Goal: Task Accomplishment & Management: Use online tool/utility

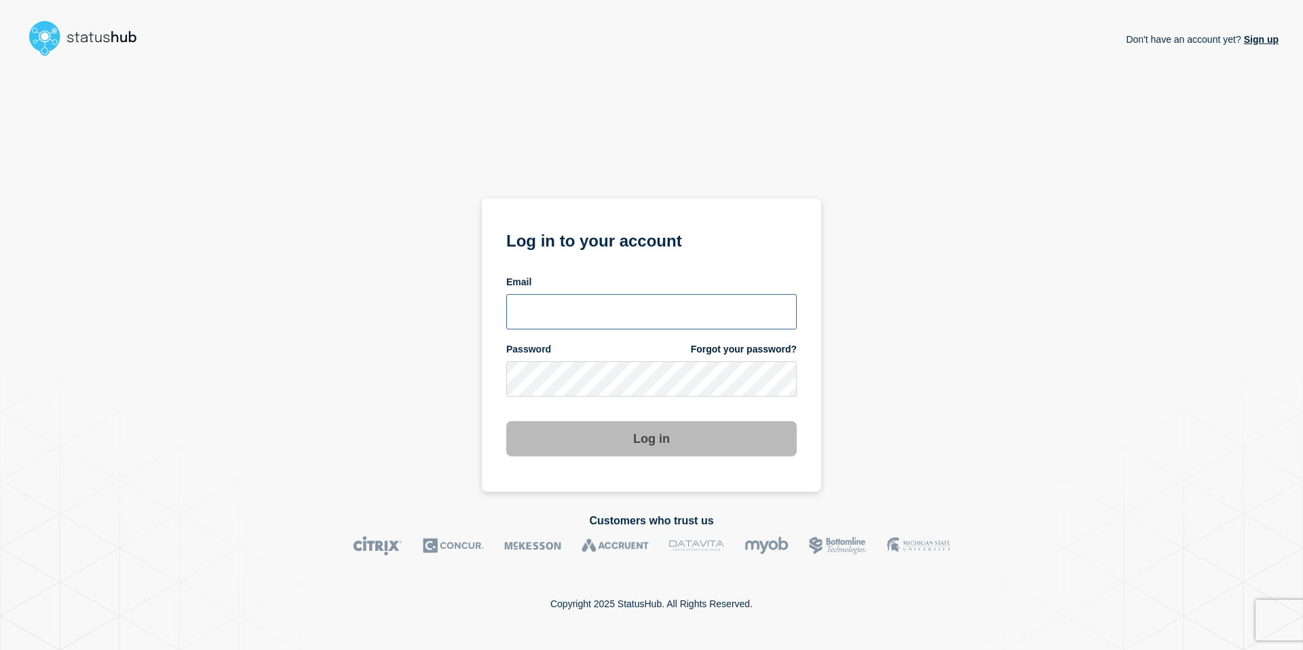
click at [673, 309] on input "email input" at bounding box center [651, 311] width 290 height 35
type input "rich1448@msu.edu"
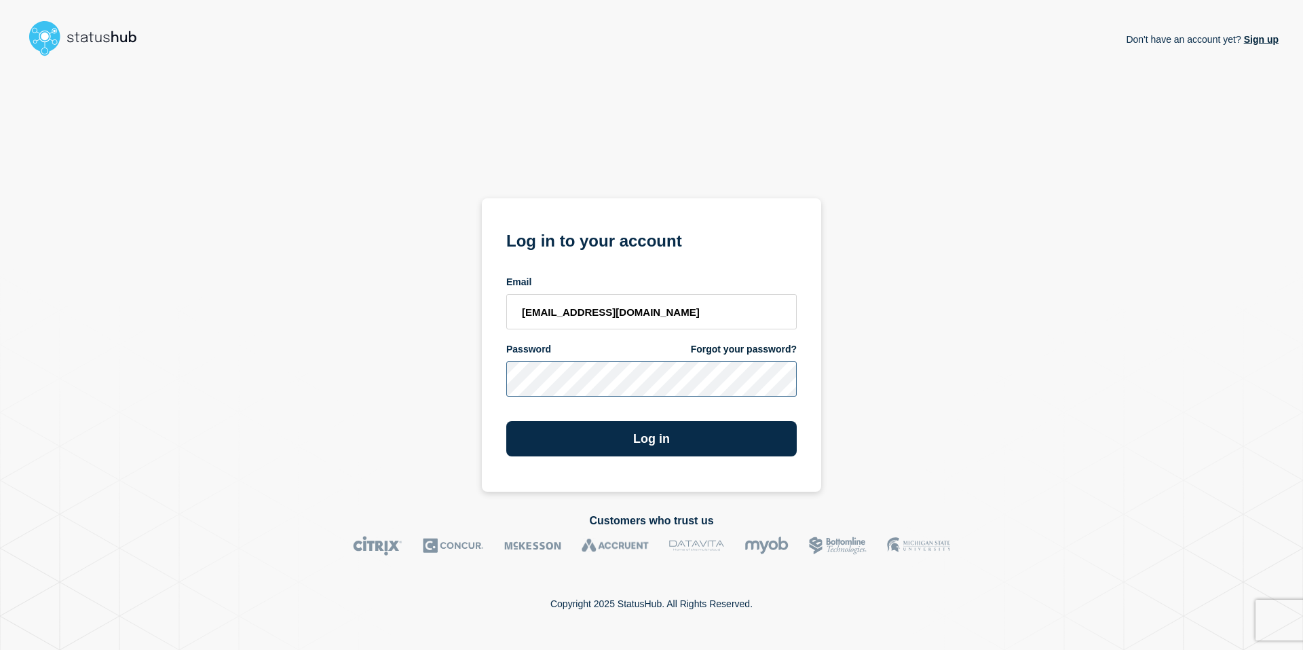
click at [506, 421] on button "Log in" at bounding box center [651, 438] width 290 height 35
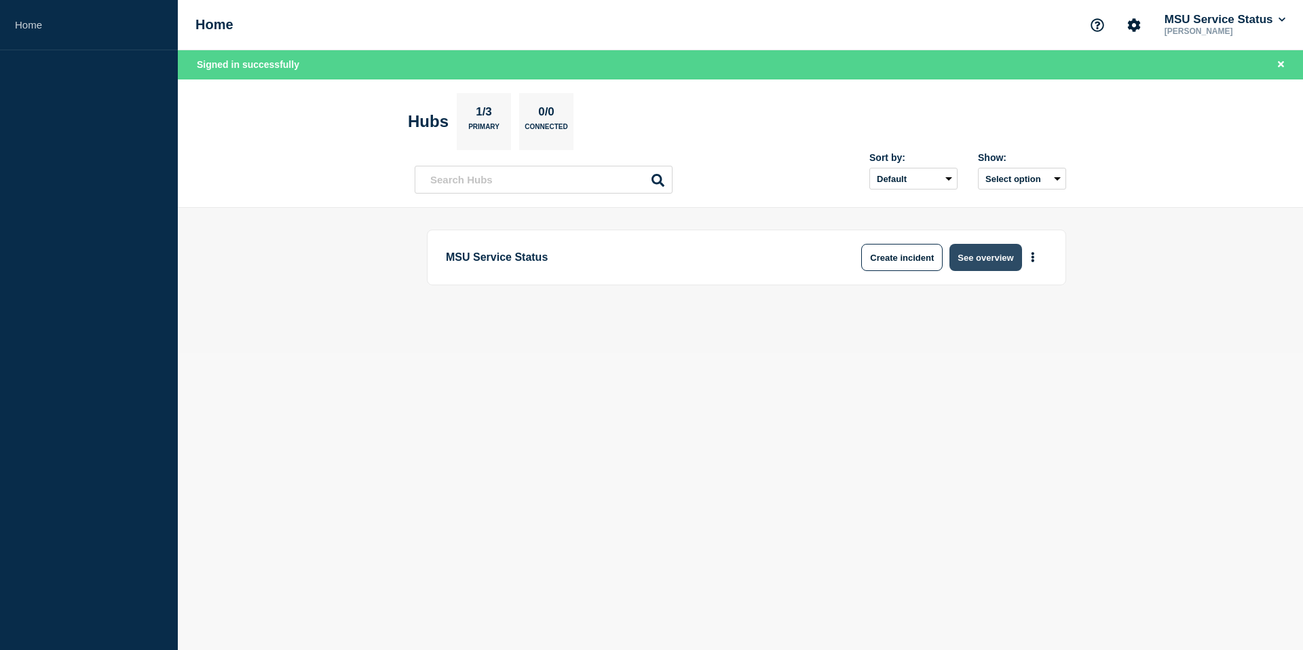
click at [997, 260] on button "See overview" at bounding box center [985, 257] width 72 height 27
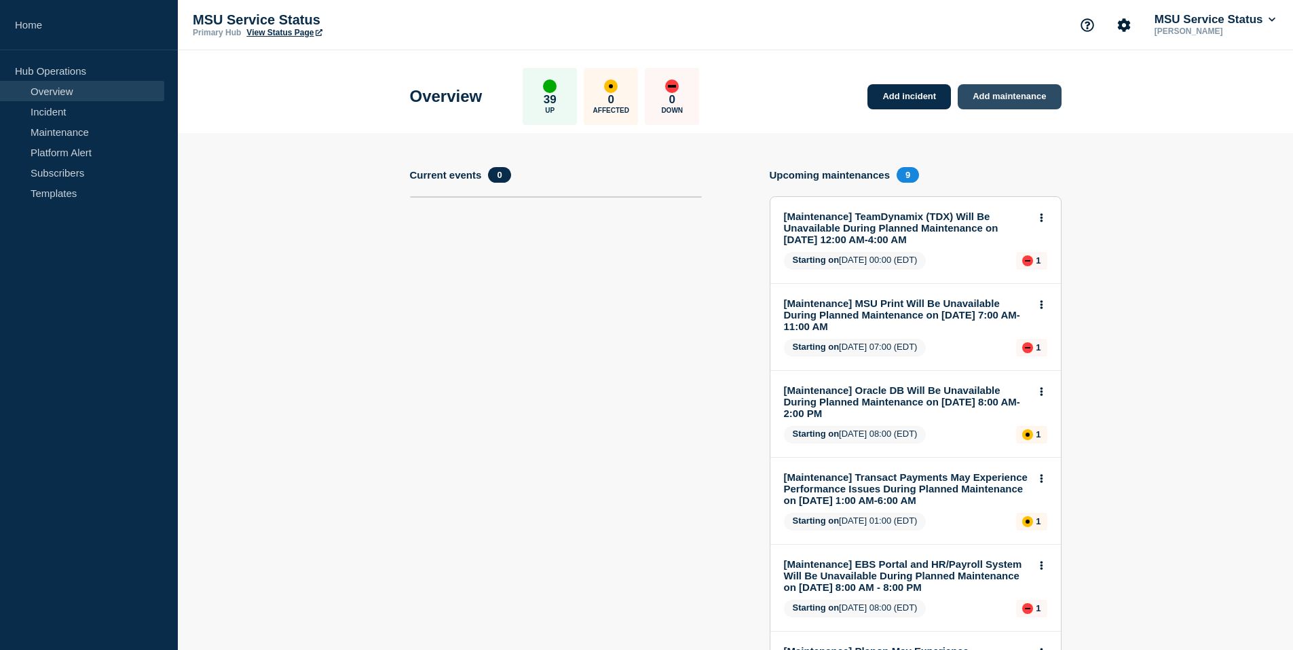
click at [1017, 86] on link "Add maintenance" at bounding box center [1009, 96] width 103 height 25
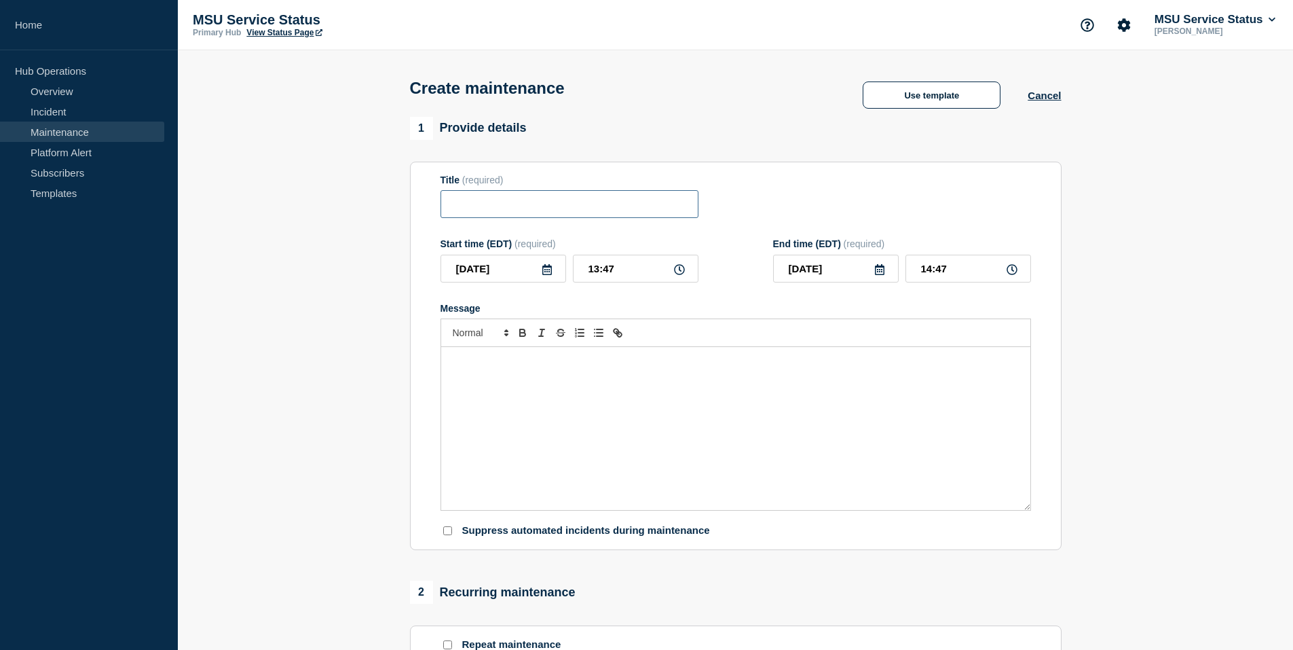
click at [501, 209] on input "Title" at bounding box center [569, 204] width 258 height 28
paste input "[Maintenance] COM Student Portal Will Be Unavailable During Planned Maintenance…"
type input "[Maintenance] COM Student Portal Will Be Unavailable During Planned Maintenance…"
click at [546, 275] on icon at bounding box center [547, 269] width 11 height 11
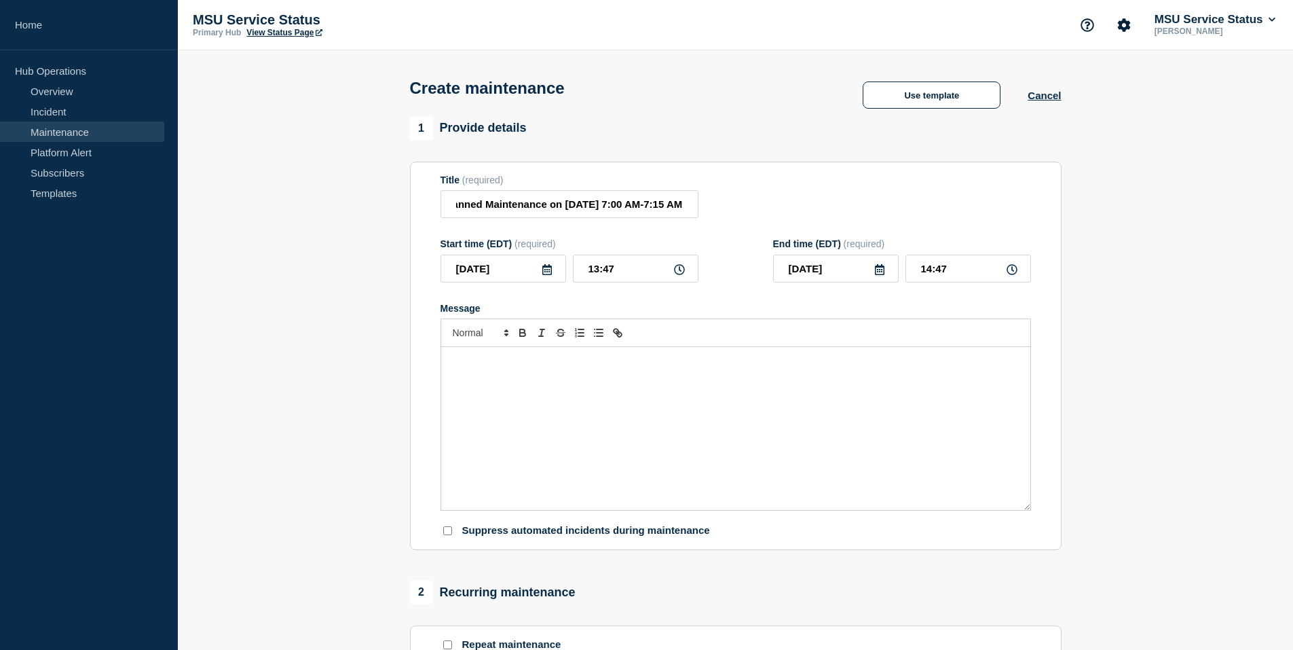
scroll to position [0, 0]
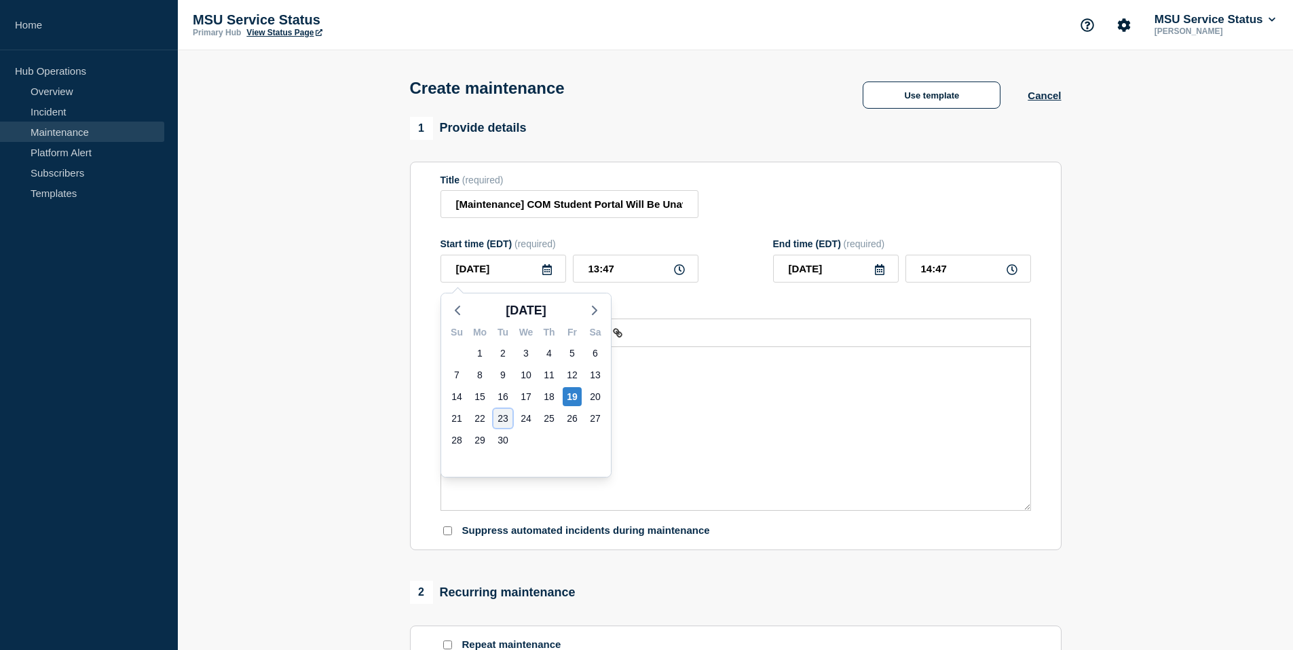
click at [500, 419] on div "23" at bounding box center [502, 418] width 19 height 19
type input "[DATE]"
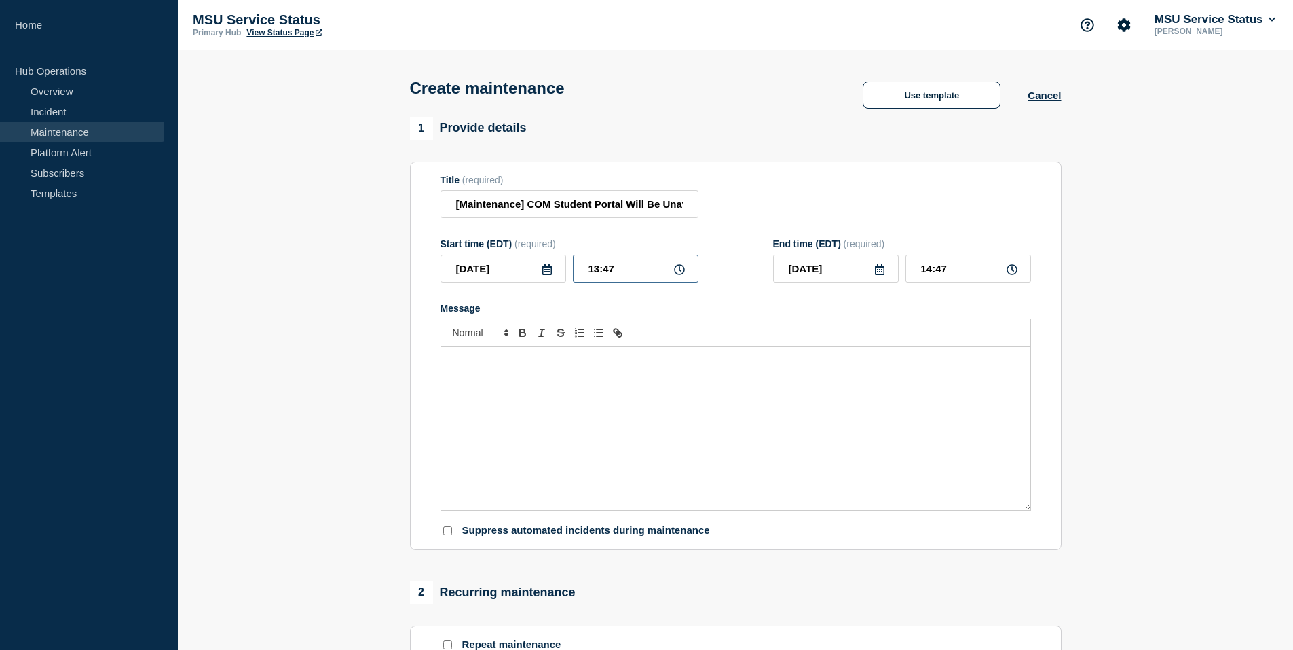
drag, startPoint x: 647, startPoint y: 274, endPoint x: 433, endPoint y: 246, distance: 216.3
click at [434, 246] on section "Title (required) [Maintenance] COM Student Portal Will Be Unavailable During Pl…" at bounding box center [736, 356] width 652 height 389
type input "07:00"
drag, startPoint x: 950, startPoint y: 272, endPoint x: 868, endPoint y: 267, distance: 82.3
click at [869, 267] on div "[DATE] 08:00" at bounding box center [902, 269] width 258 height 28
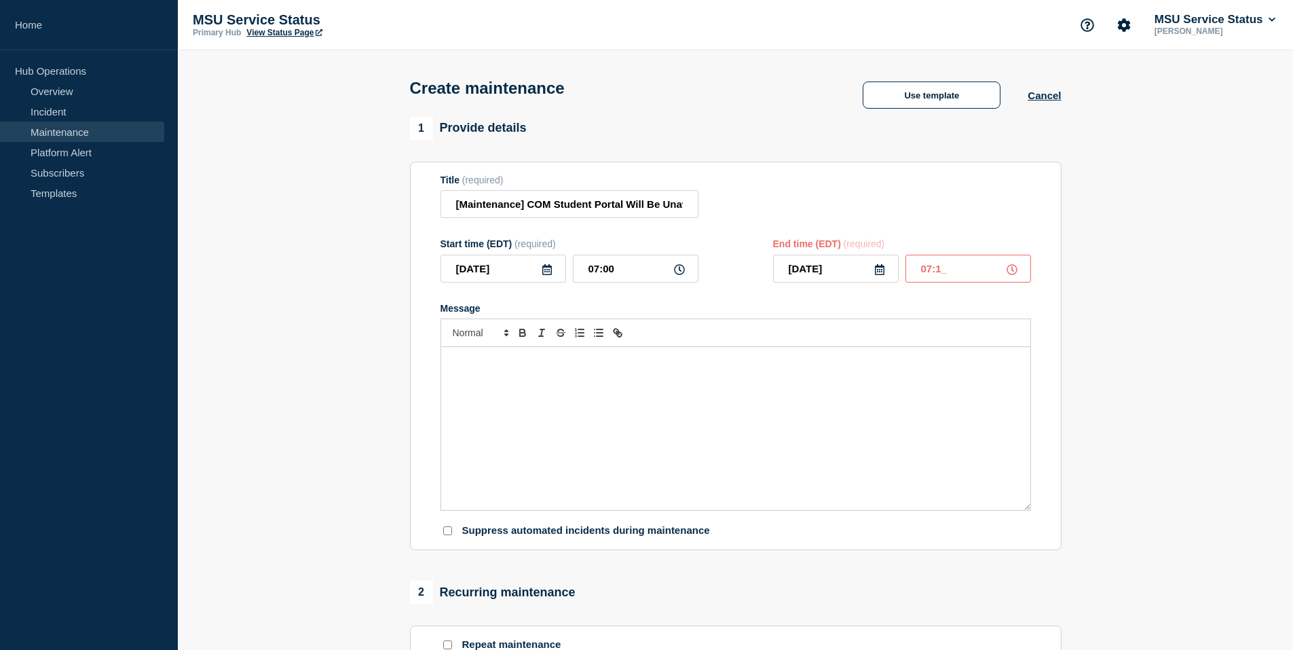
type input "07:15"
click at [700, 386] on div "Message" at bounding box center [735, 428] width 589 height 163
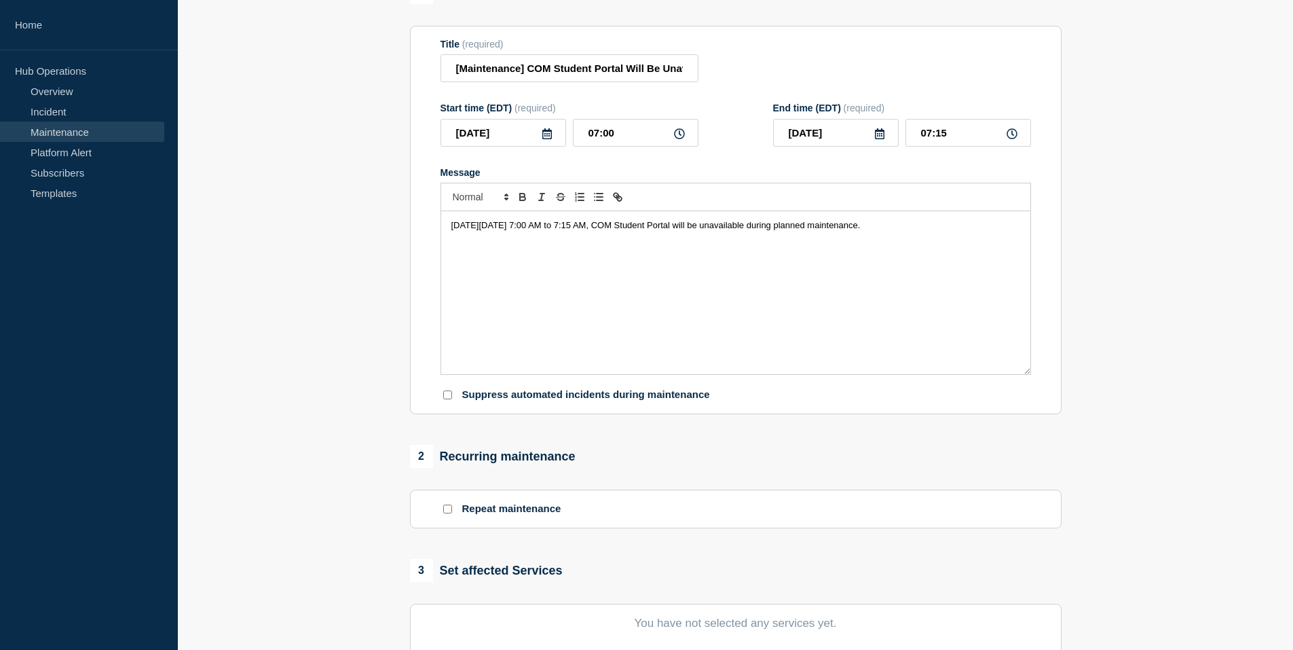
scroll to position [407, 0]
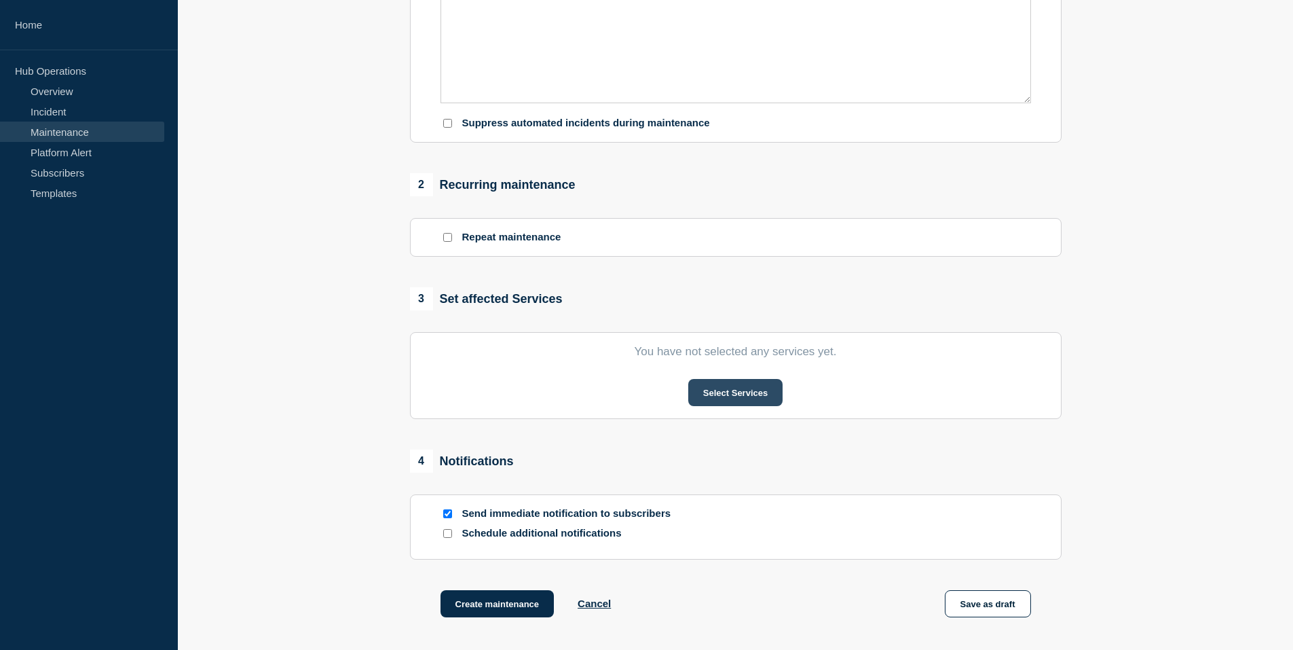
click at [730, 393] on button "Select Services" at bounding box center [735, 392] width 94 height 27
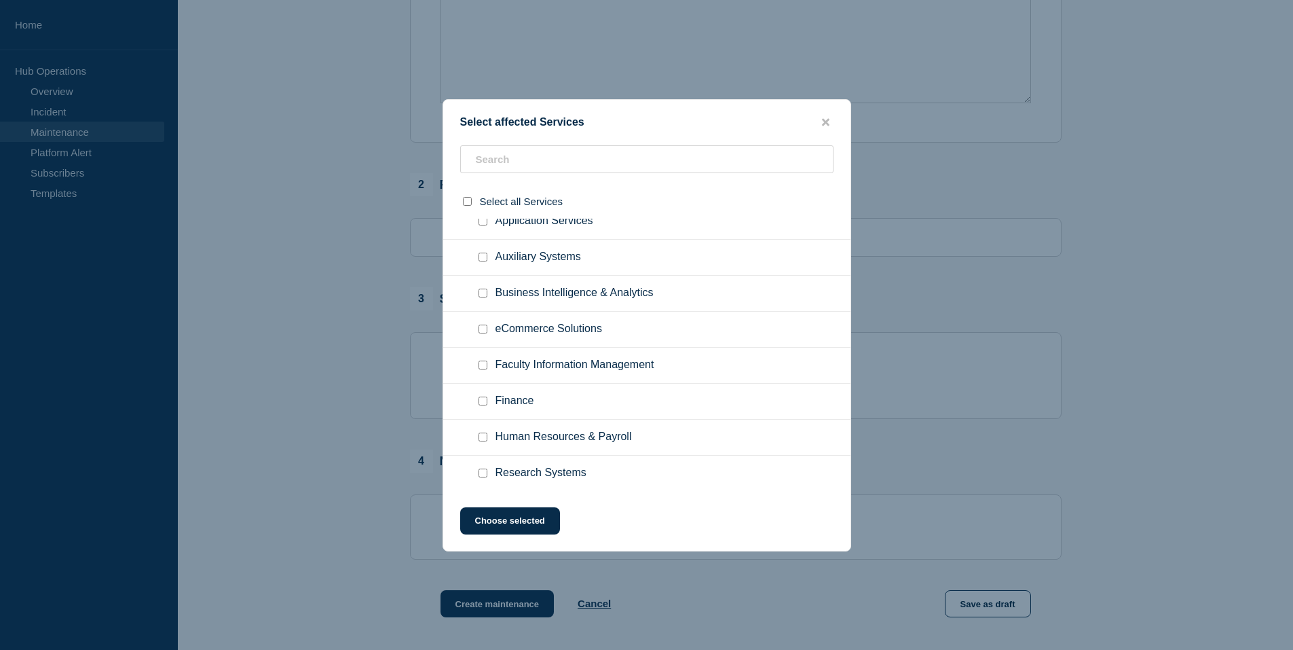
scroll to position [0, 0]
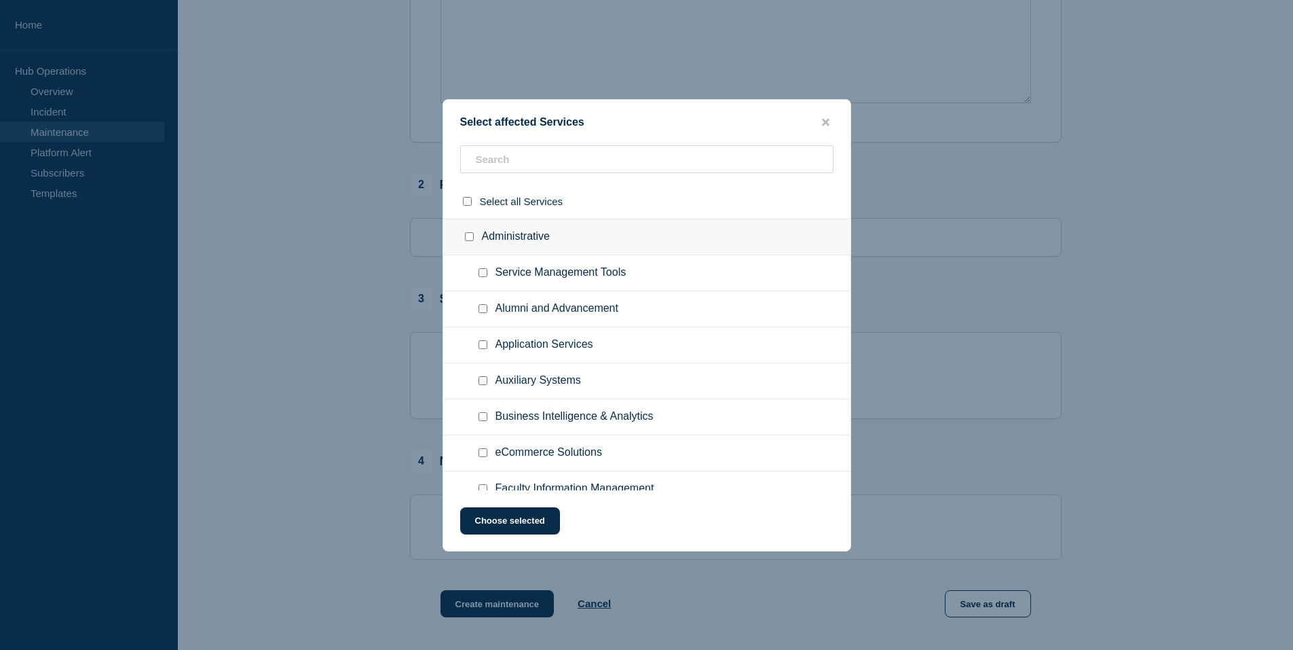
click at [565, 350] on span "Application Services" at bounding box center [544, 345] width 98 height 14
click at [473, 341] on ul "Application Services" at bounding box center [646, 345] width 407 height 36
click at [485, 345] on input "Application Services checkbox" at bounding box center [482, 344] width 9 height 9
checkbox input "true"
click at [528, 513] on button "Choose selected" at bounding box center [510, 520] width 100 height 27
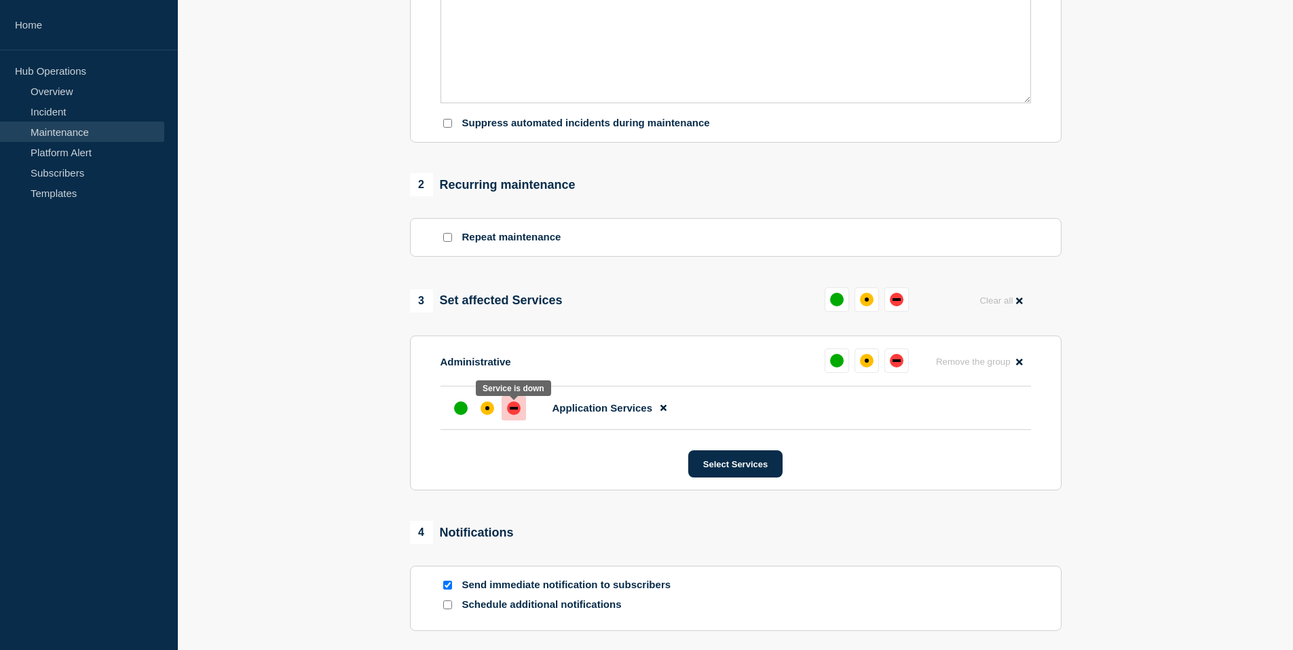
click at [512, 414] on div "down" at bounding box center [514, 408] width 14 height 14
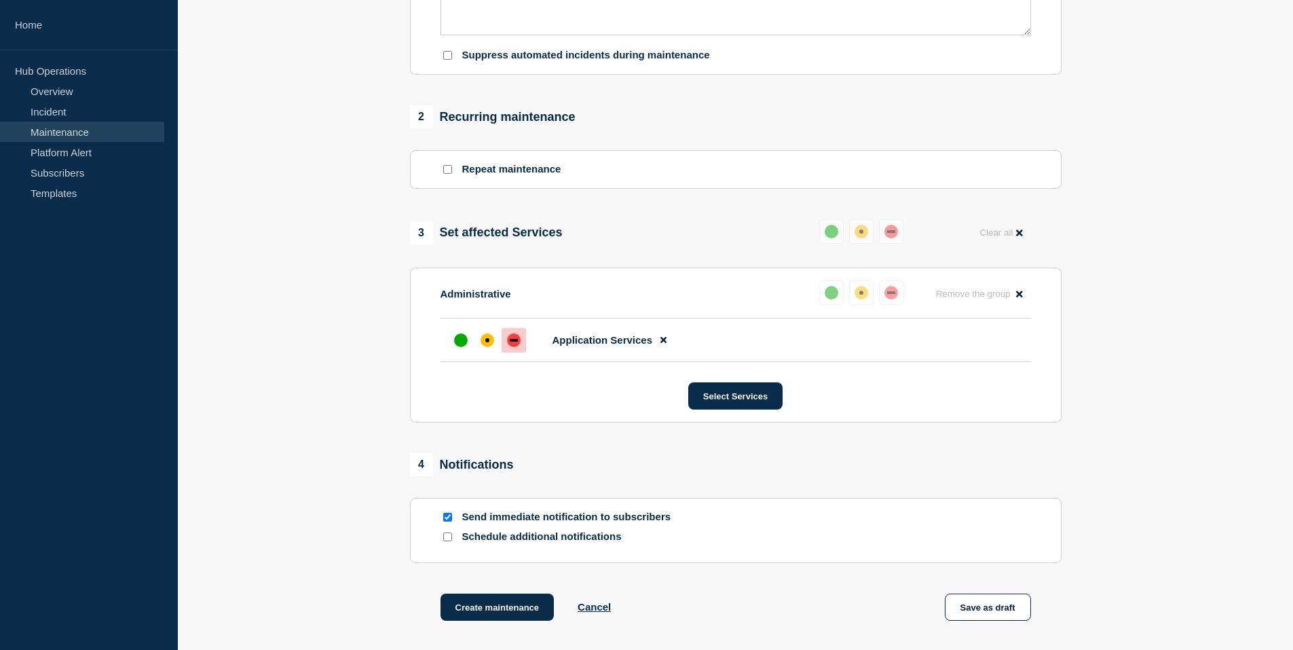
scroll to position [605, 0]
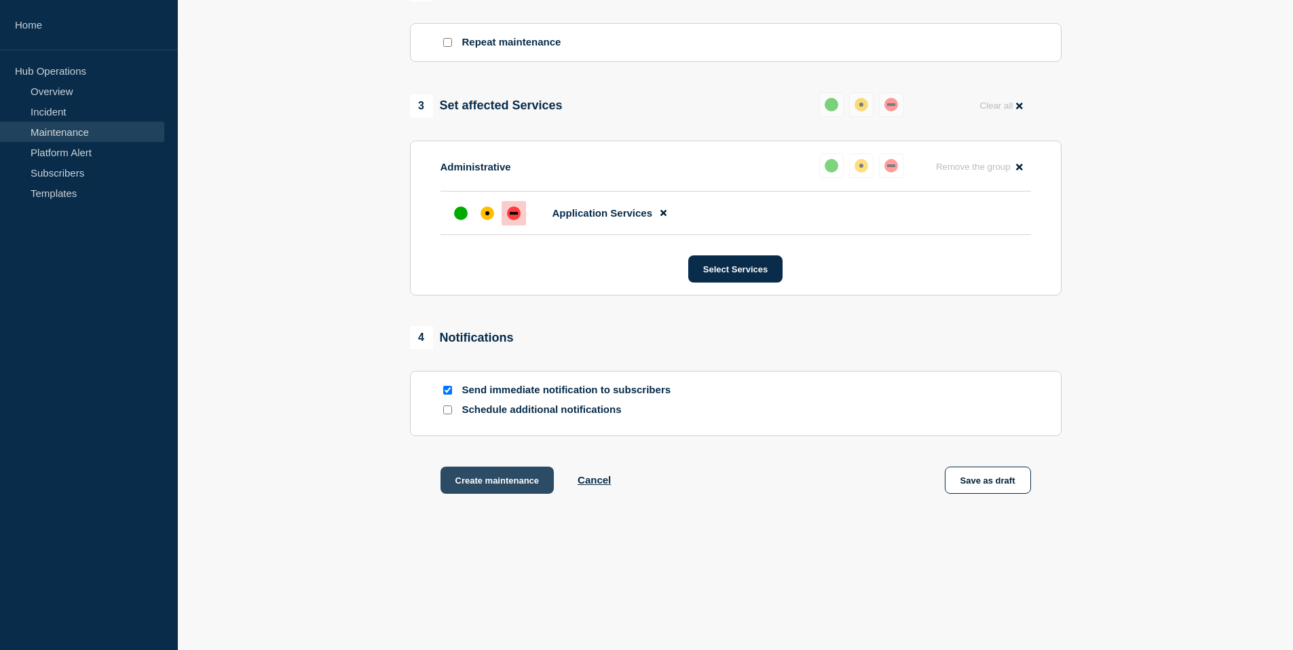
click at [508, 481] on button "Create maintenance" at bounding box center [497, 479] width 114 height 27
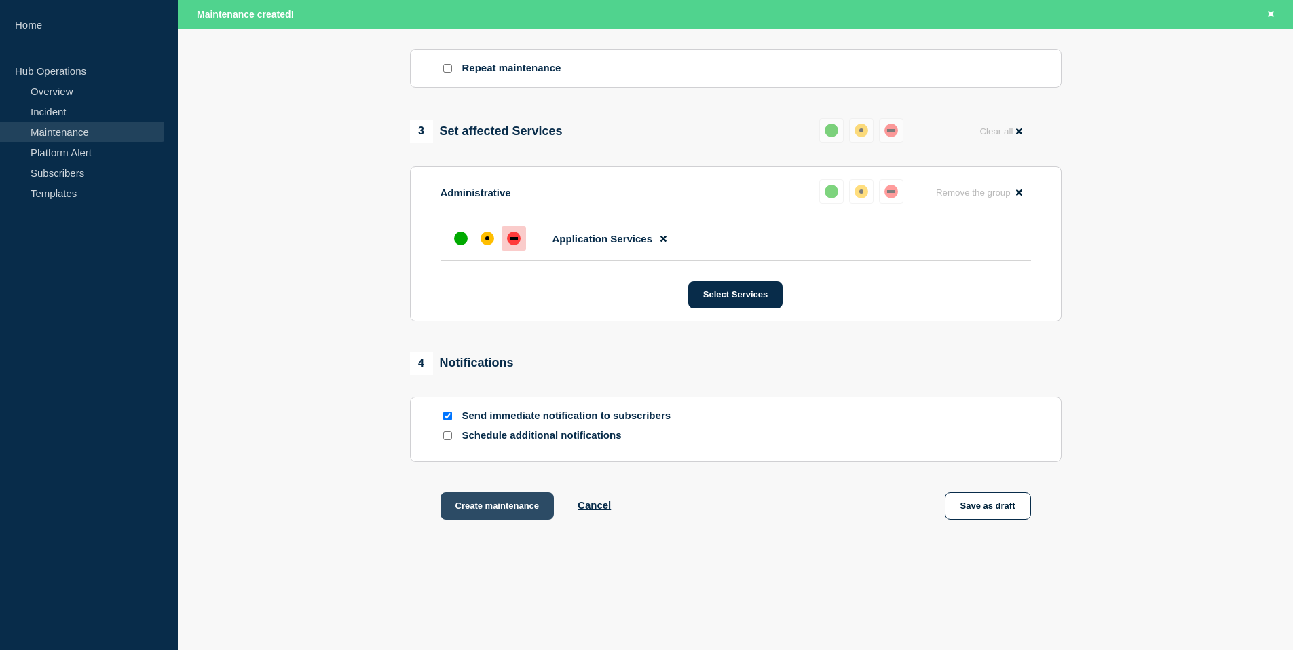
scroll to position [635, 0]
